Goal: Check status: Check status

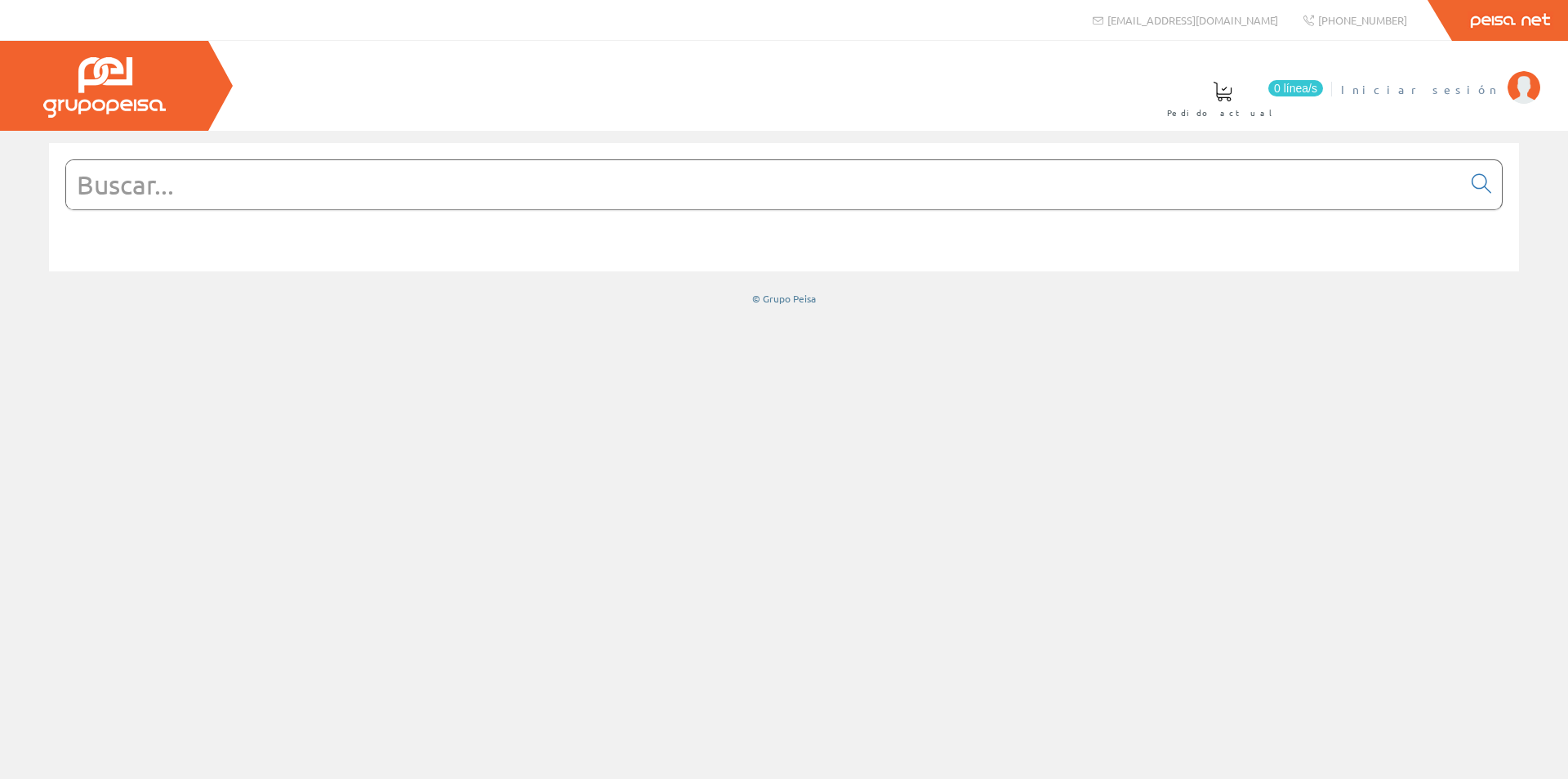
click at [1459, 93] on span "Iniciar sesión" at bounding box center [1420, 90] width 158 height 17
click at [1249, 139] on div "© Grupo Peisa" at bounding box center [784, 224] width 1568 height 187
click at [1482, 95] on font "Patricia Martínez Gea" at bounding box center [1425, 90] width 150 height 15
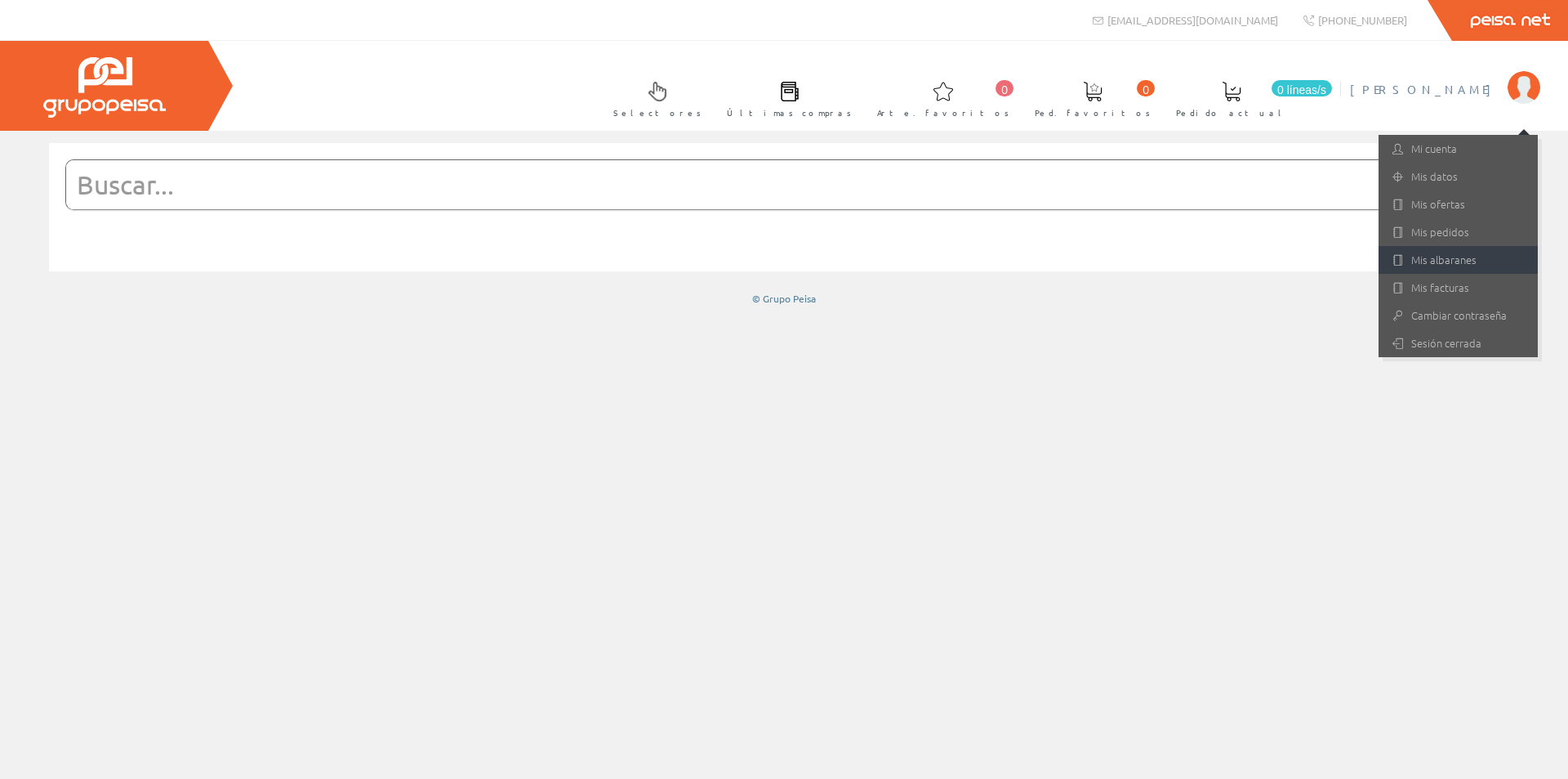
click at [1446, 260] on font "Mis albaranes" at bounding box center [1444, 259] width 65 height 16
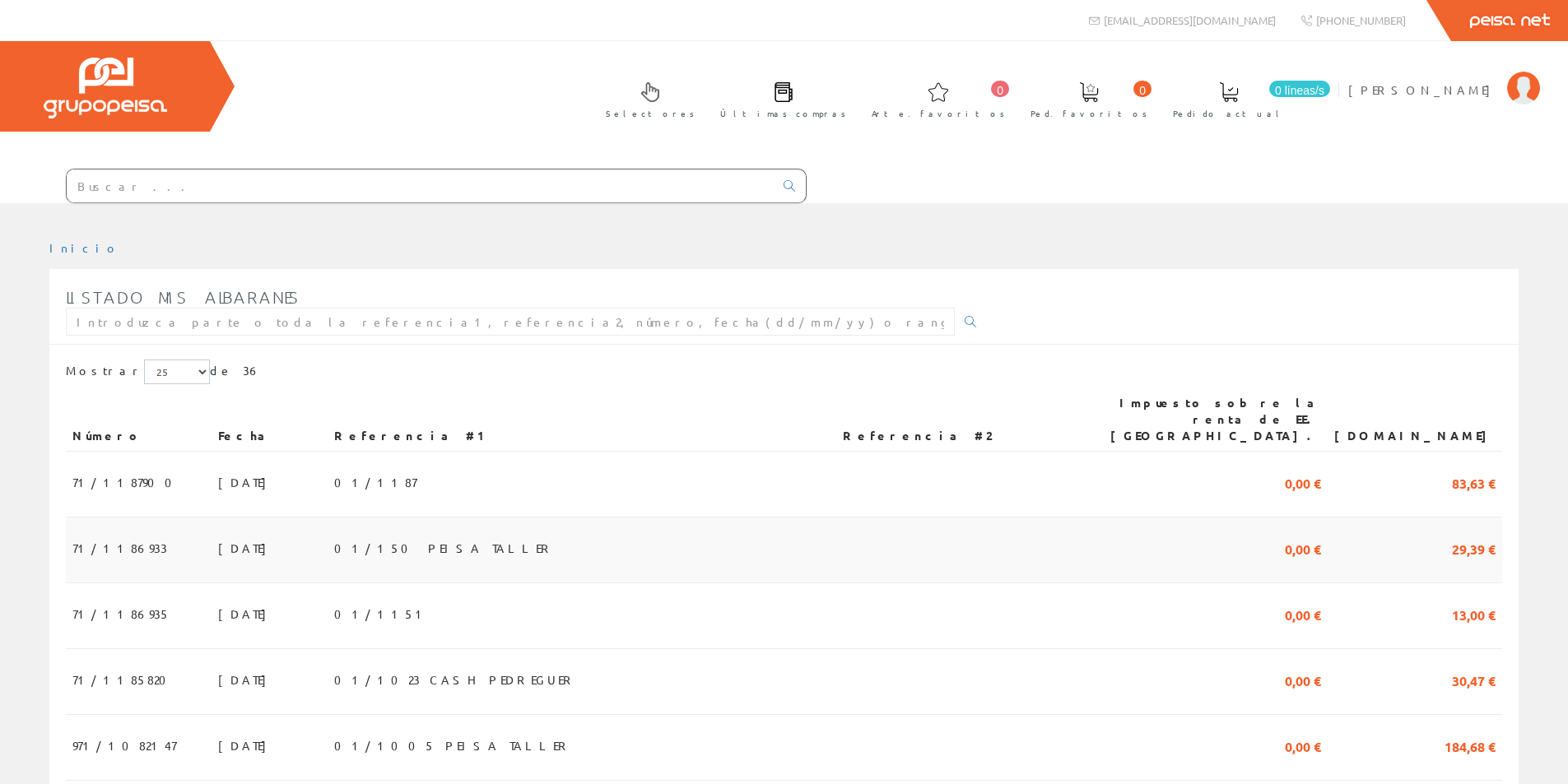
scroll to position [164, 0]
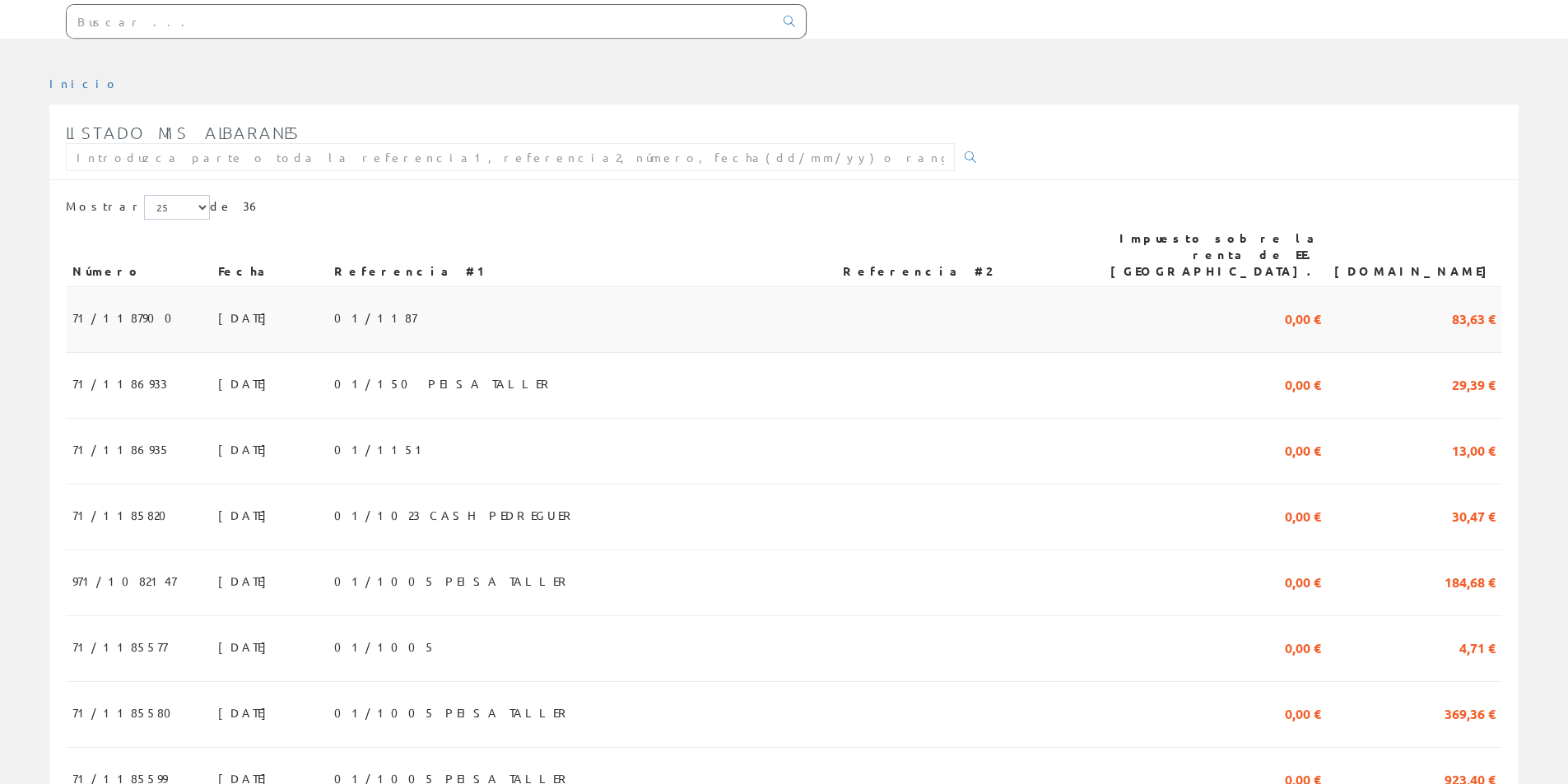
click at [252, 287] on td "[DATE]" at bounding box center [270, 320] width 116 height 66
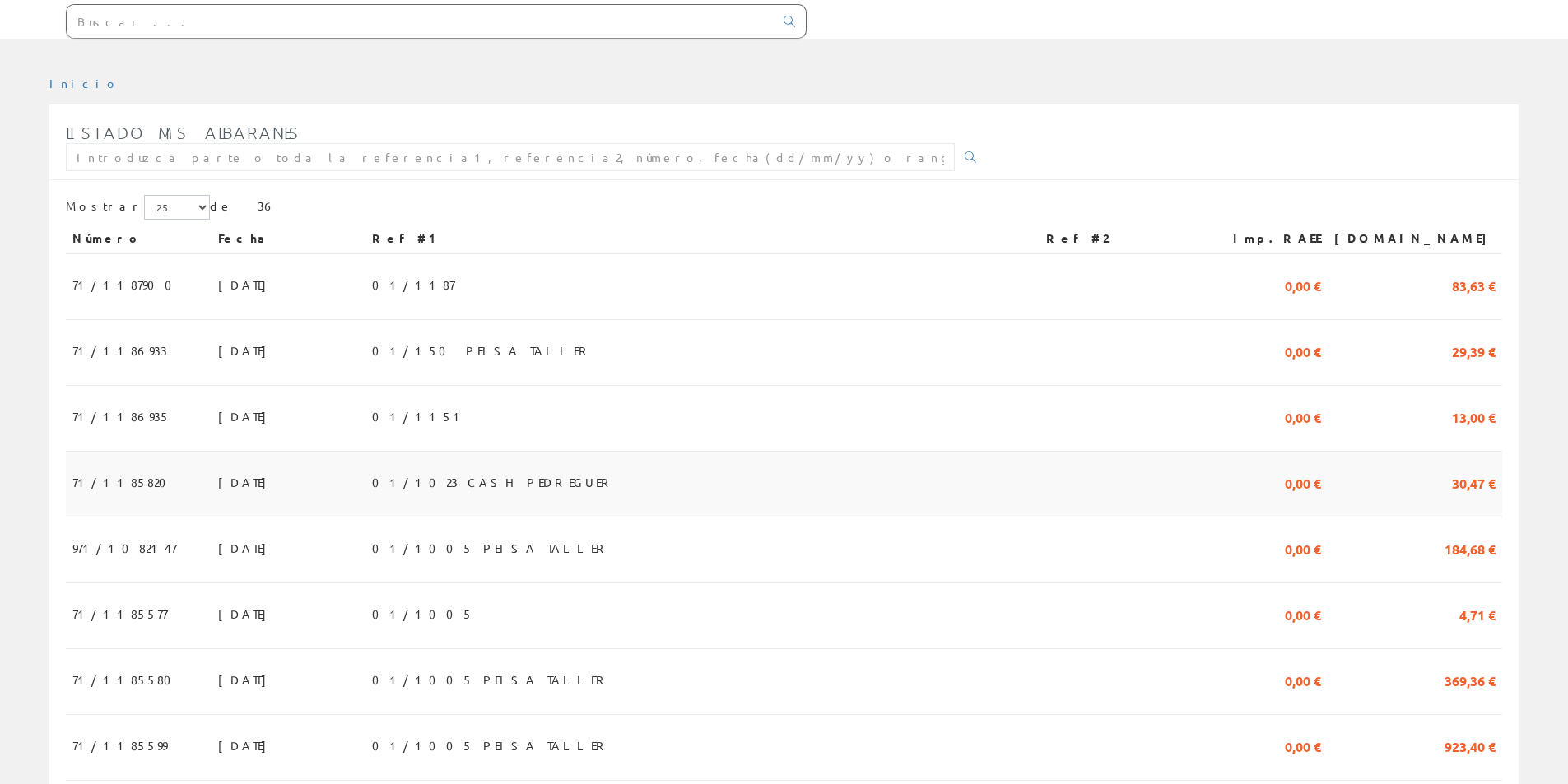
scroll to position [164, 0]
